Goal: Transaction & Acquisition: Obtain resource

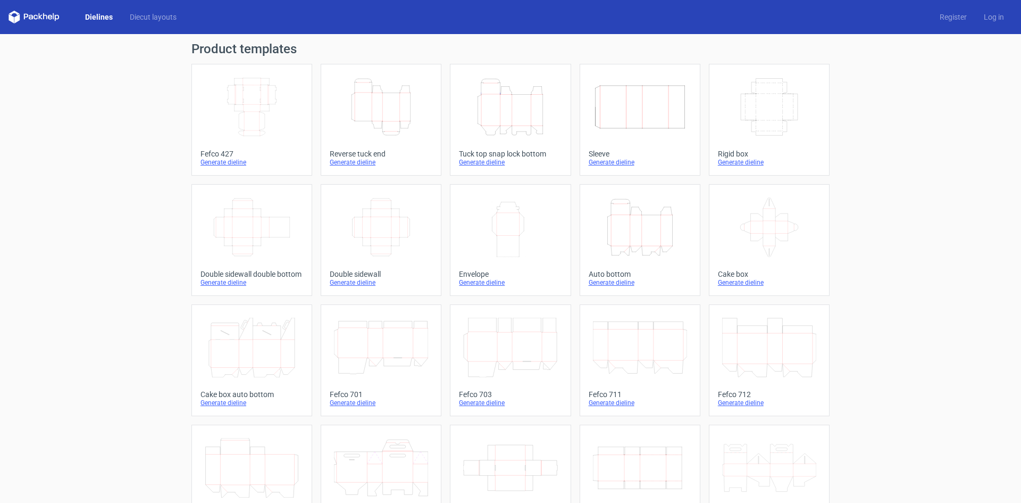
click at [643, 230] on icon "Height Depth Width" at bounding box center [640, 227] width 94 height 60
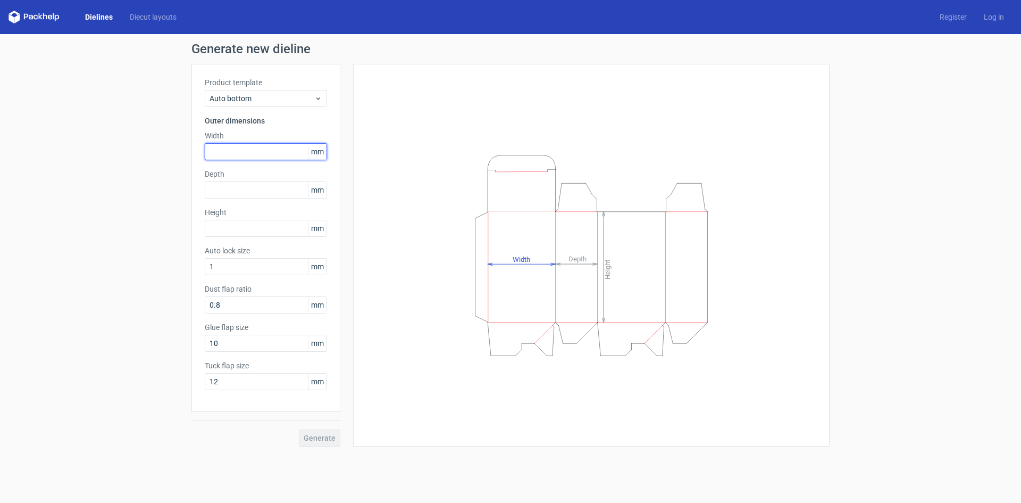
drag, startPoint x: 228, startPoint y: 149, endPoint x: 235, endPoint y: 149, distance: 6.4
click at [229, 149] on input "text" at bounding box center [266, 151] width 122 height 17
type input "44"
type input "71"
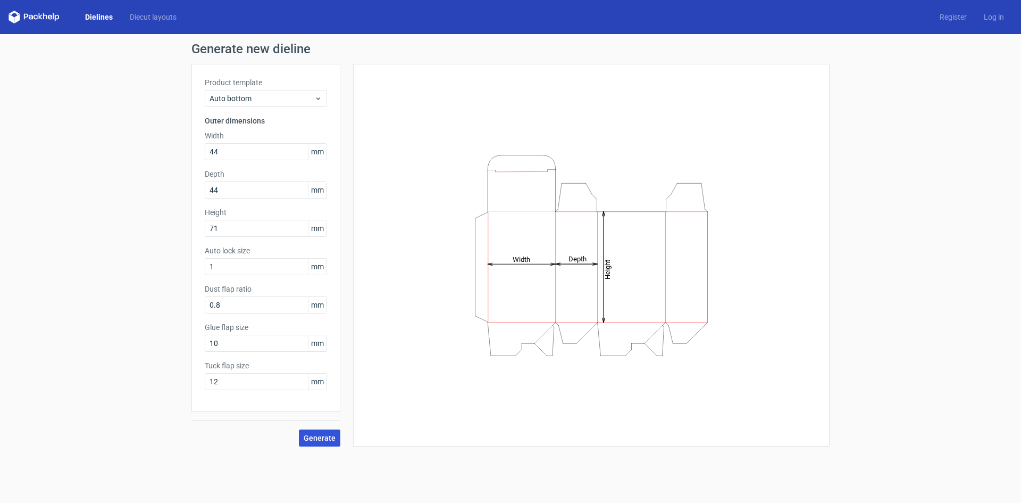
click at [328, 434] on span "Generate" at bounding box center [320, 437] width 32 height 7
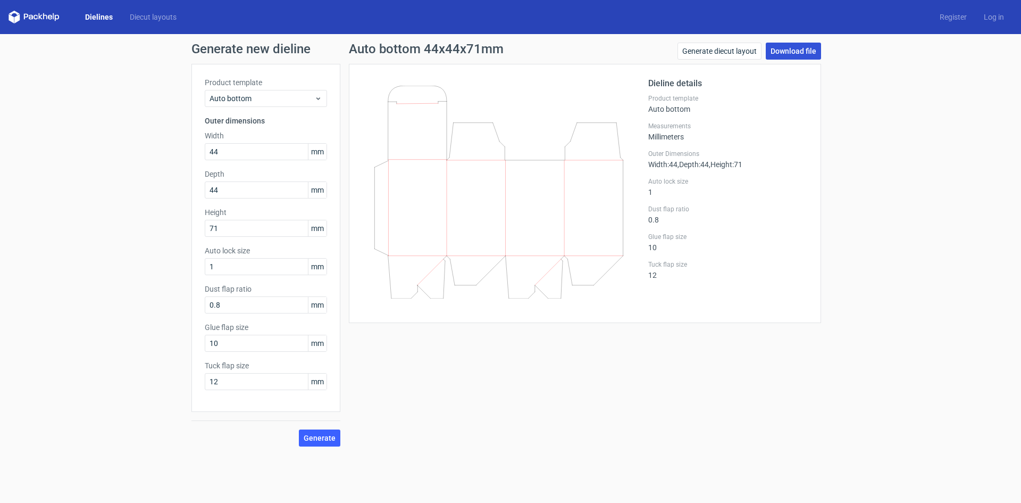
click at [793, 52] on link "Download file" at bounding box center [793, 51] width 55 height 17
click at [538, 371] on div "Auto bottom 44x44x71mm Generate diecut layout Download file Dieline details Pro…" at bounding box center [584, 245] width 489 height 404
click at [320, 432] on button "Generate" at bounding box center [319, 437] width 41 height 17
click at [789, 46] on link "Download file" at bounding box center [793, 51] width 55 height 17
click at [797, 48] on link "Download file" at bounding box center [793, 51] width 55 height 17
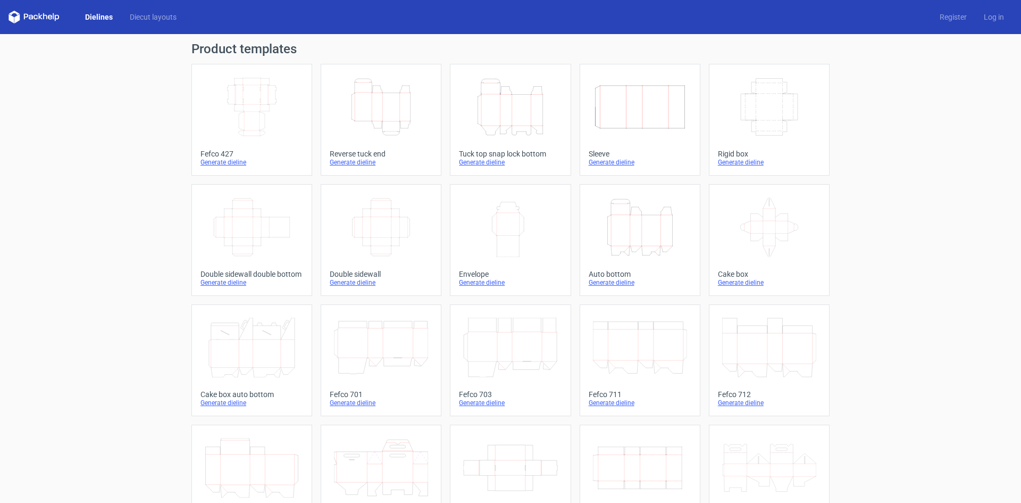
click at [517, 110] on icon "Height Depth Width" at bounding box center [510, 107] width 94 height 60
click at [629, 232] on icon "Height Depth Width" at bounding box center [640, 227] width 94 height 60
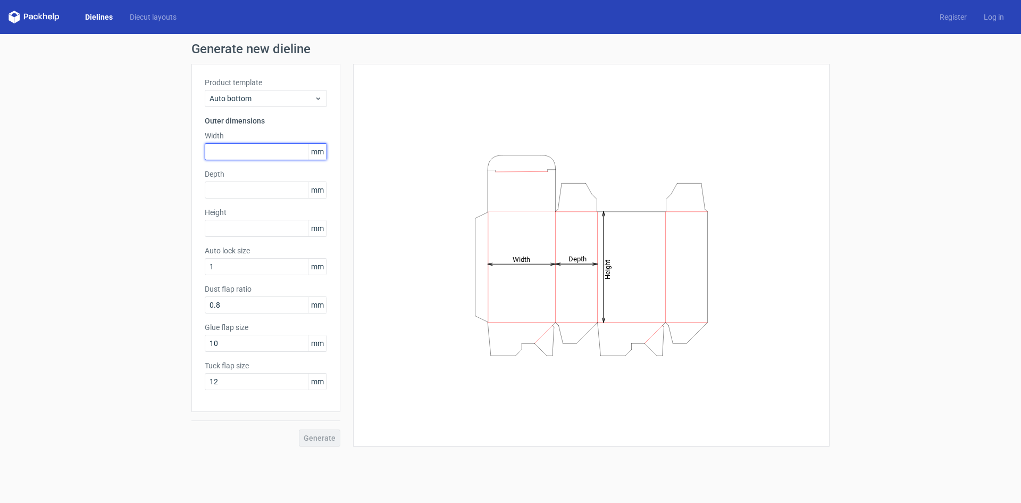
click at [242, 154] on input "text" at bounding box center [266, 151] width 122 height 17
type input "44"
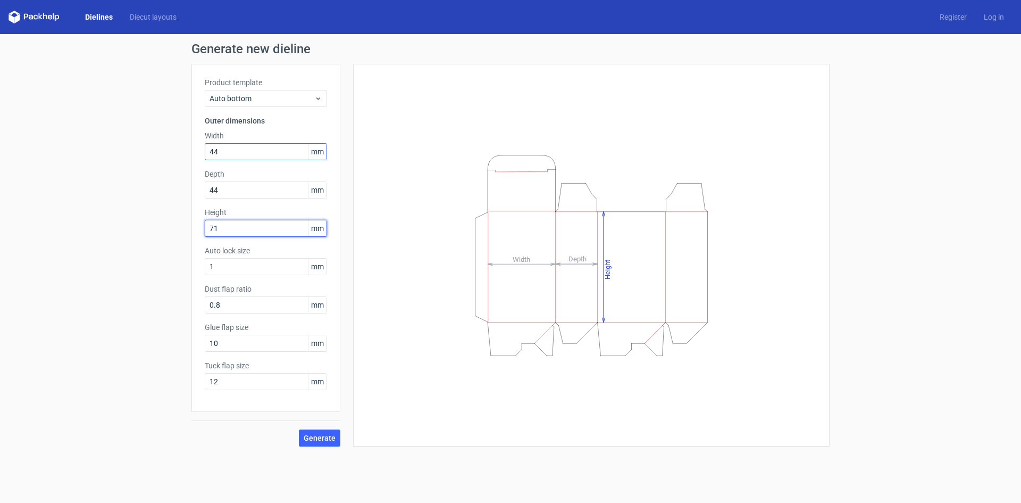
type input "71"
click at [310, 441] on span "Generate" at bounding box center [320, 437] width 32 height 7
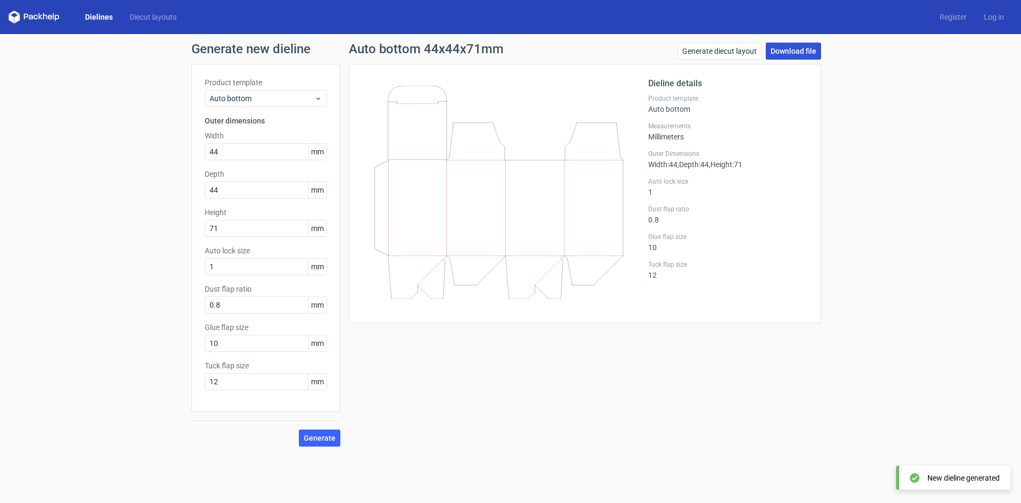
click at [783, 52] on link "Download file" at bounding box center [793, 51] width 55 height 17
click at [451, 176] on icon at bounding box center [499, 192] width 256 height 213
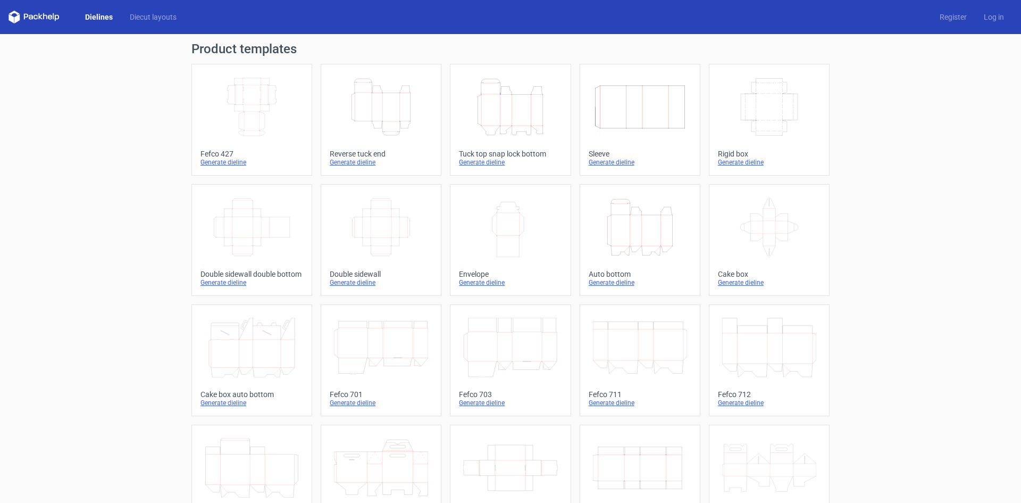
click at [628, 219] on icon "Height Depth Width" at bounding box center [640, 227] width 94 height 60
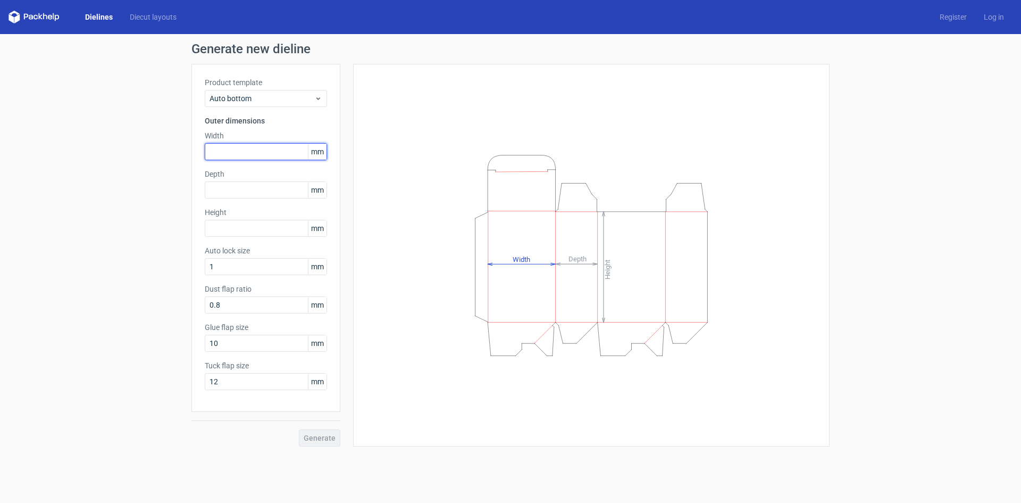
click at [221, 148] on input "text" at bounding box center [266, 151] width 122 height 17
type input "44"
type input "71"
click at [314, 439] on span "Generate" at bounding box center [320, 437] width 32 height 7
